Goal: Check status: Check status

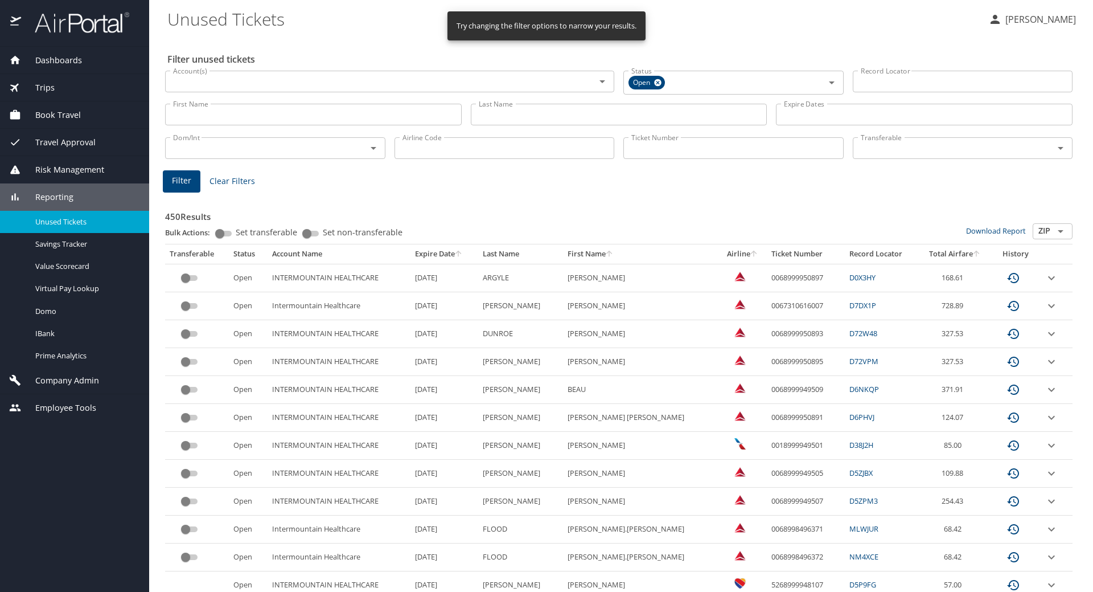
click at [498, 114] on input "Last Name" at bounding box center [619, 115] width 297 height 22
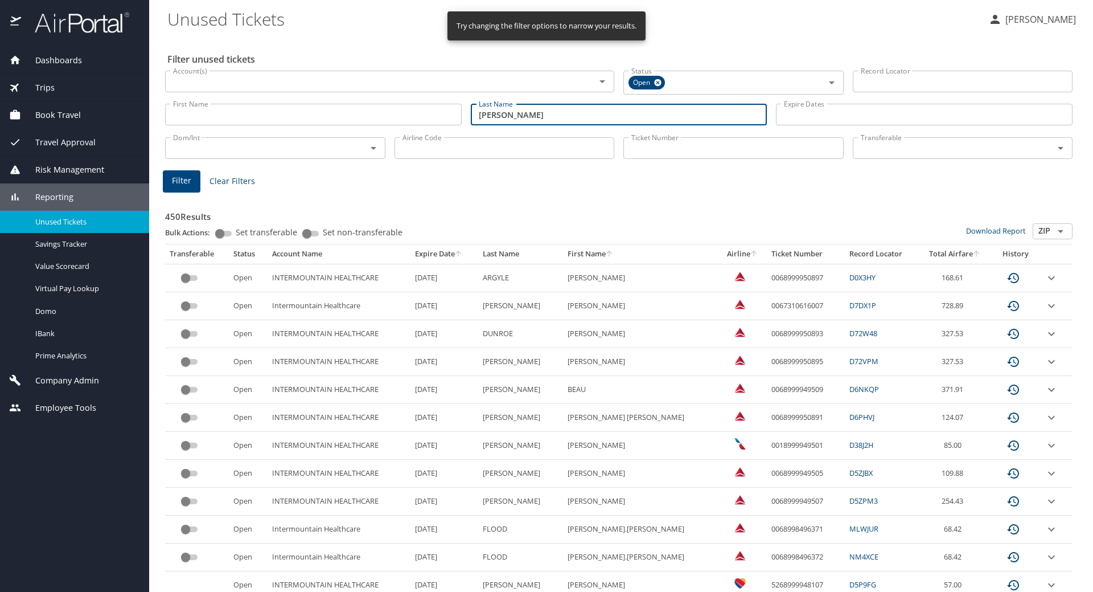
type input "hitchcock"
click at [188, 179] on span "Filter" at bounding box center [181, 181] width 19 height 14
click at [492, 113] on input "Last Name" at bounding box center [619, 115] width 297 height 22
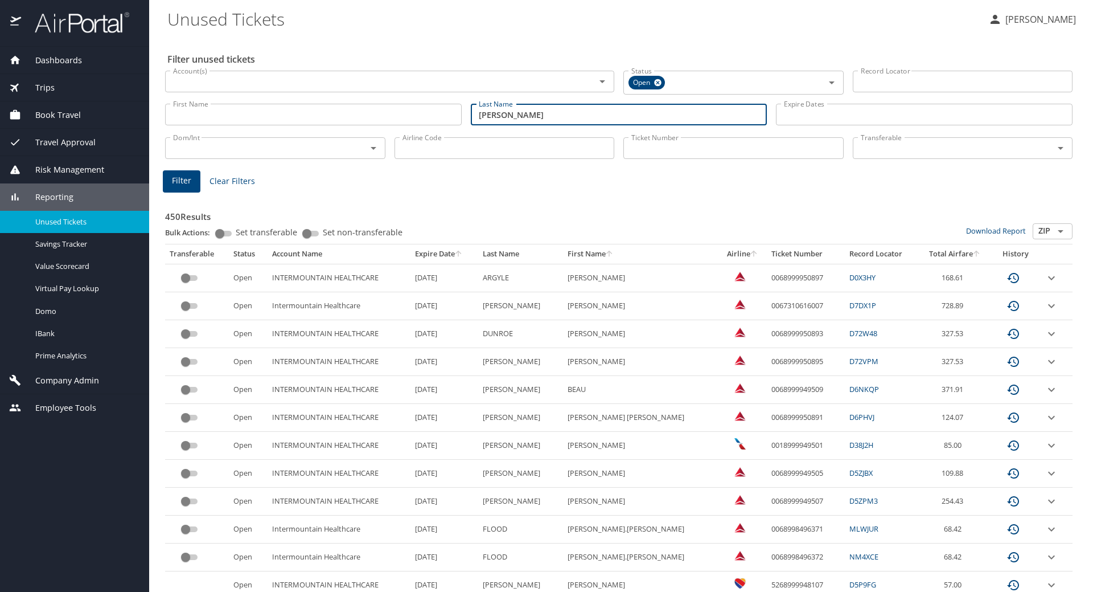
type input "[PERSON_NAME]"
click at [178, 178] on span "Filter" at bounding box center [181, 181] width 19 height 14
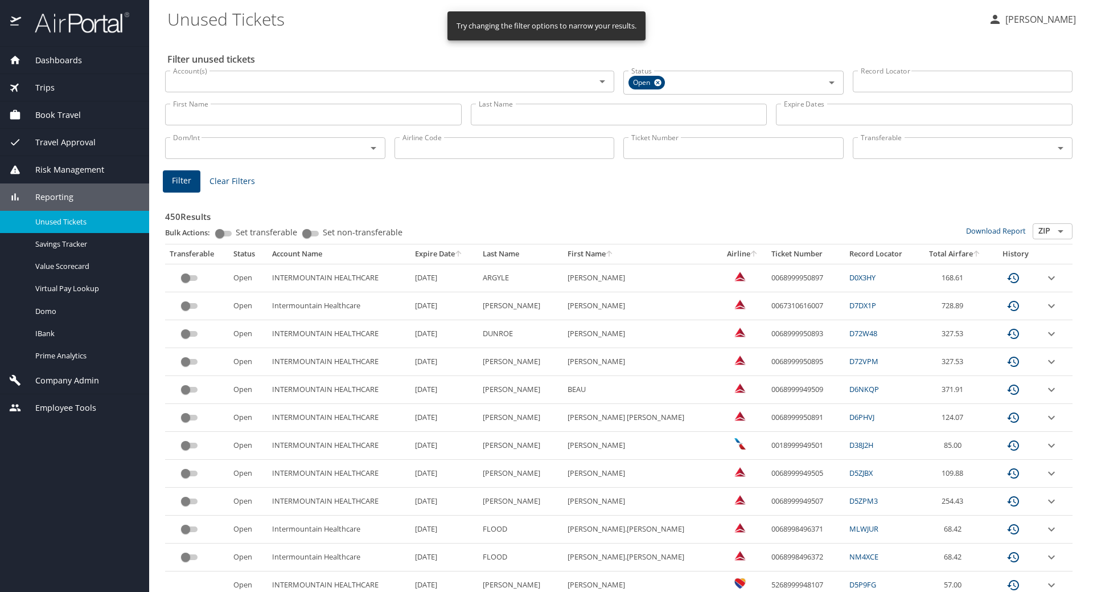
click at [510, 113] on input "Last Name" at bounding box center [619, 115] width 297 height 22
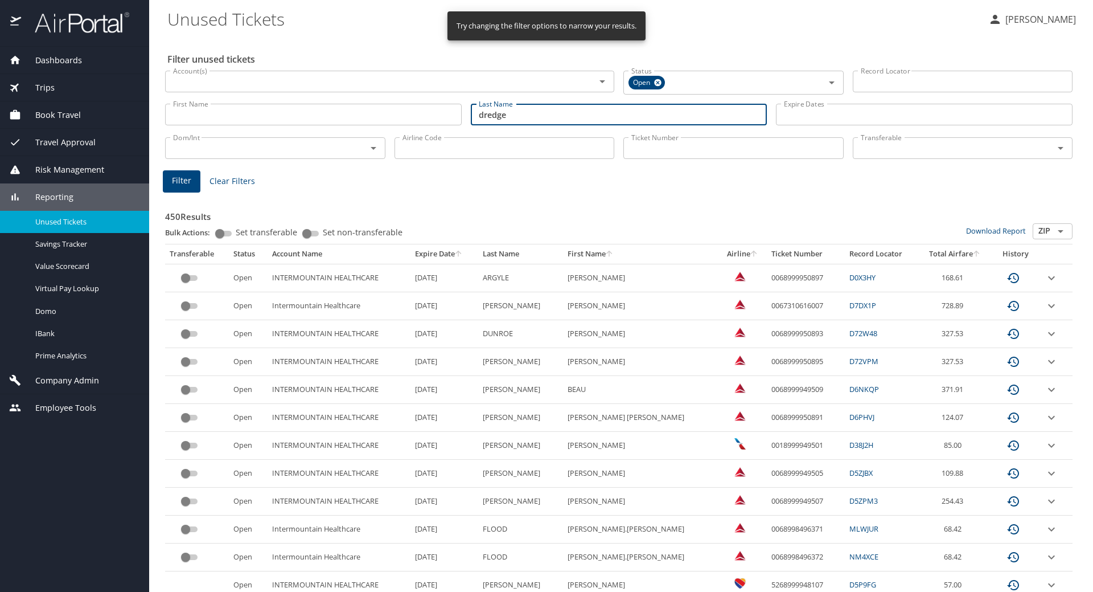
type input "dredge"
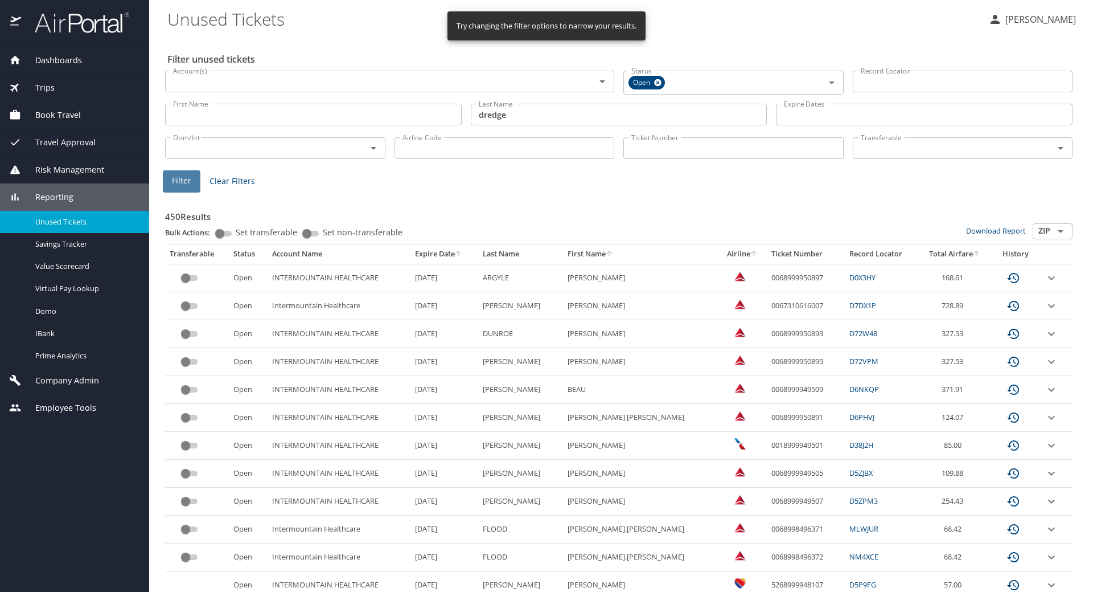
click at [188, 175] on span "Filter" at bounding box center [181, 181] width 19 height 14
